Goal: Task Accomplishment & Management: Complete application form

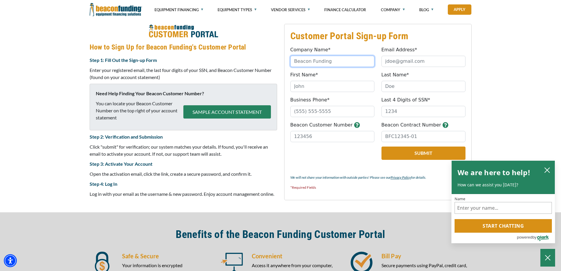
click at [331, 62] on input "Company Name*" at bounding box center [332, 61] width 84 height 11
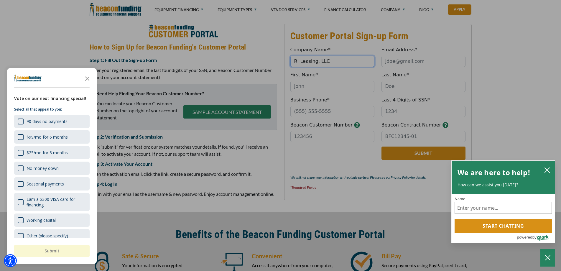
type input "RI Leasing, LLC"
click at [296, 87] on div "button" at bounding box center [280, 135] width 561 height 271
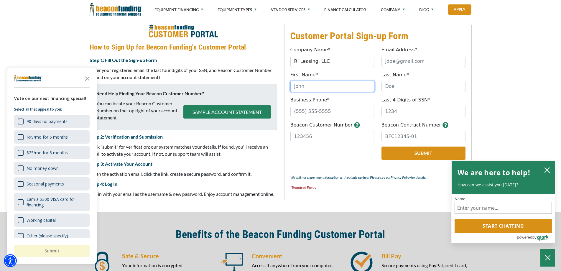
click at [311, 91] on input "First Name*" at bounding box center [332, 86] width 84 height 11
type input "[PERSON_NAME]"
click at [395, 53] on label "Email Address*" at bounding box center [399, 49] width 36 height 7
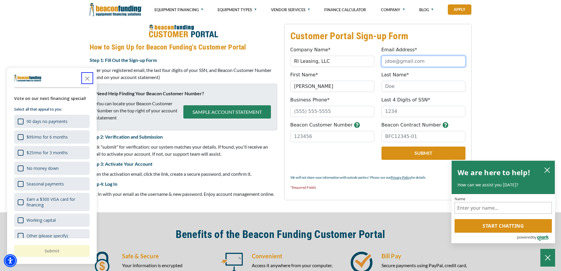
click at [395, 56] on input "Email Address*" at bounding box center [423, 61] width 84 height 11
click at [391, 59] on input "Email Address*" at bounding box center [423, 61] width 84 height 11
type input "[EMAIL_ADDRESS][DOMAIN_NAME]"
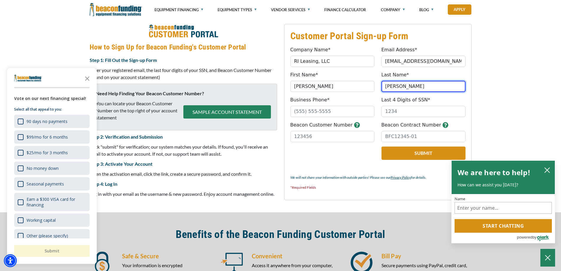
type input "[PERSON_NAME]"
click at [333, 114] on input "Business Phone*" at bounding box center [332, 111] width 84 height 11
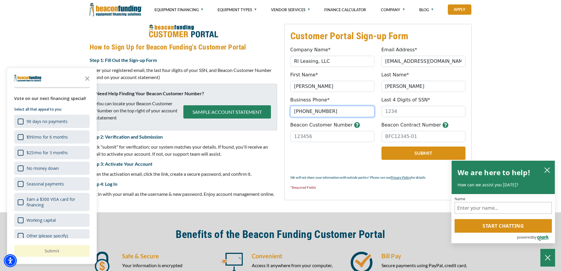
type input "[PHONE_NUMBER]"
click at [302, 138] on input "Beacon Customer Number" at bounding box center [332, 136] width 84 height 11
type input "33348"
click at [390, 136] on input "Beacon Contract Number" at bounding box center [423, 136] width 84 height 11
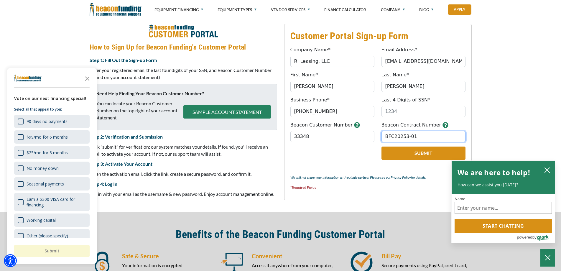
type input "BFC20253-01"
click at [398, 113] on input "Last 4 Digits of SSN*" at bounding box center [423, 111] width 84 height 11
drag, startPoint x: 320, startPoint y: 89, endPoint x: 229, endPoint y: 89, distance: 90.7
click at [230, 89] on div "Customer Portal Sign-up Form Company Name* RI Leasing, LLC Please provide a val…" at bounding box center [280, 112] width 389 height 176
type input "[PERSON_NAME]"
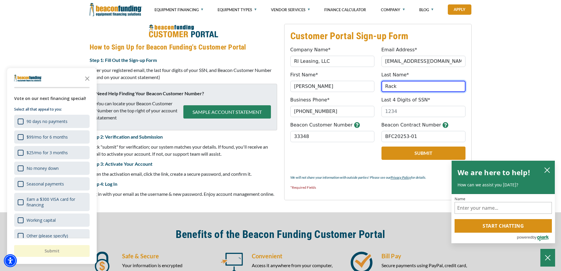
type input "Rack"
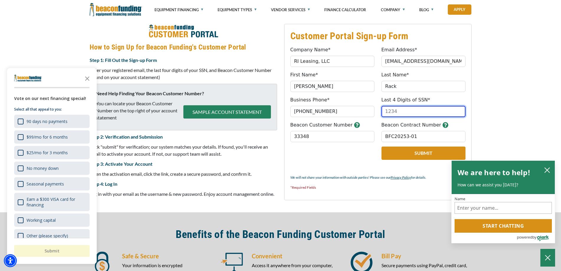
click at [403, 114] on input "Last 4 Digits of SSN*" at bounding box center [423, 111] width 84 height 11
click at [400, 108] on input "Last 4 Digits of SSN*" at bounding box center [423, 111] width 84 height 11
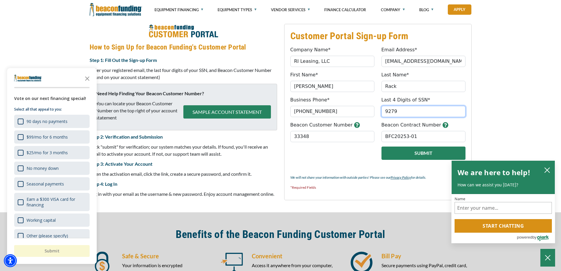
type input "9279"
click at [413, 153] on button "Submit" at bounding box center [423, 152] width 84 height 13
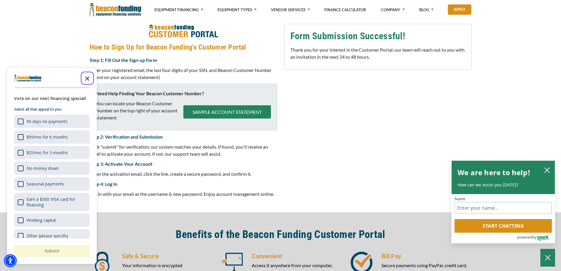
click at [87, 79] on icon "Close the survey" at bounding box center [87, 78] width 12 height 12
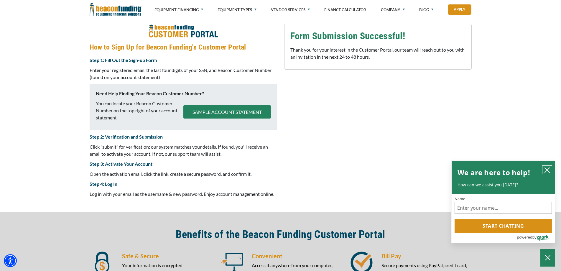
click at [547, 168] on icon "close chatbox" at bounding box center [547, 170] width 6 height 6
